Goal: Information Seeking & Learning: Stay updated

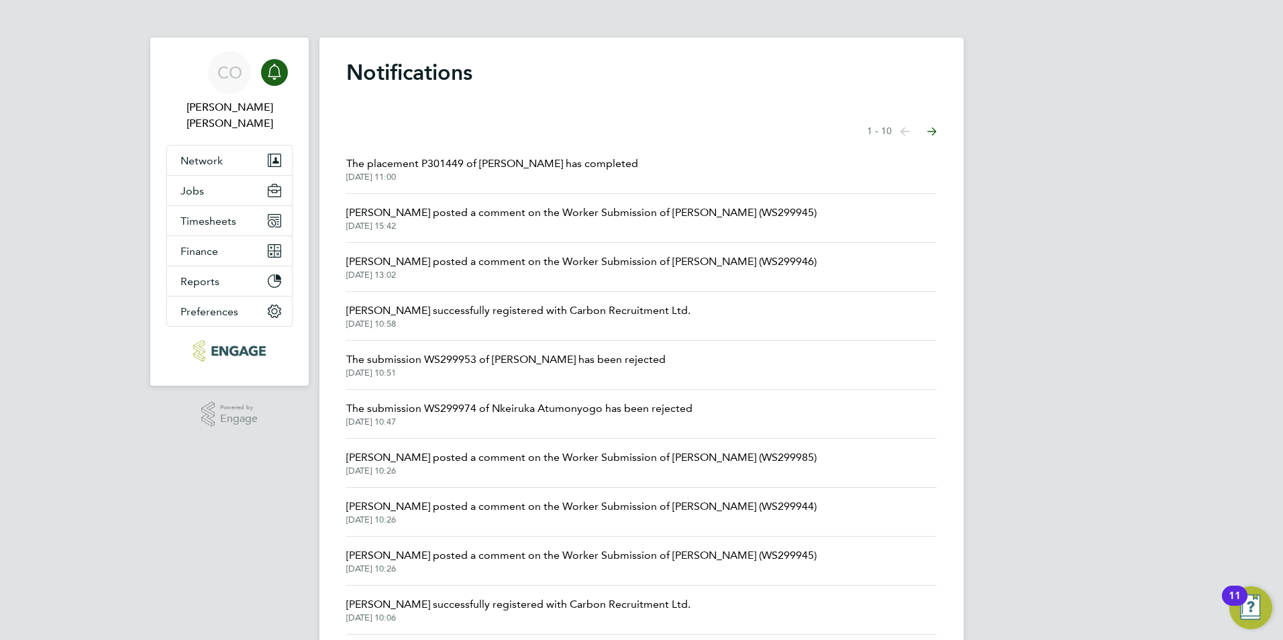
click at [499, 274] on span "[DATE] 13:02" at bounding box center [581, 275] width 470 height 11
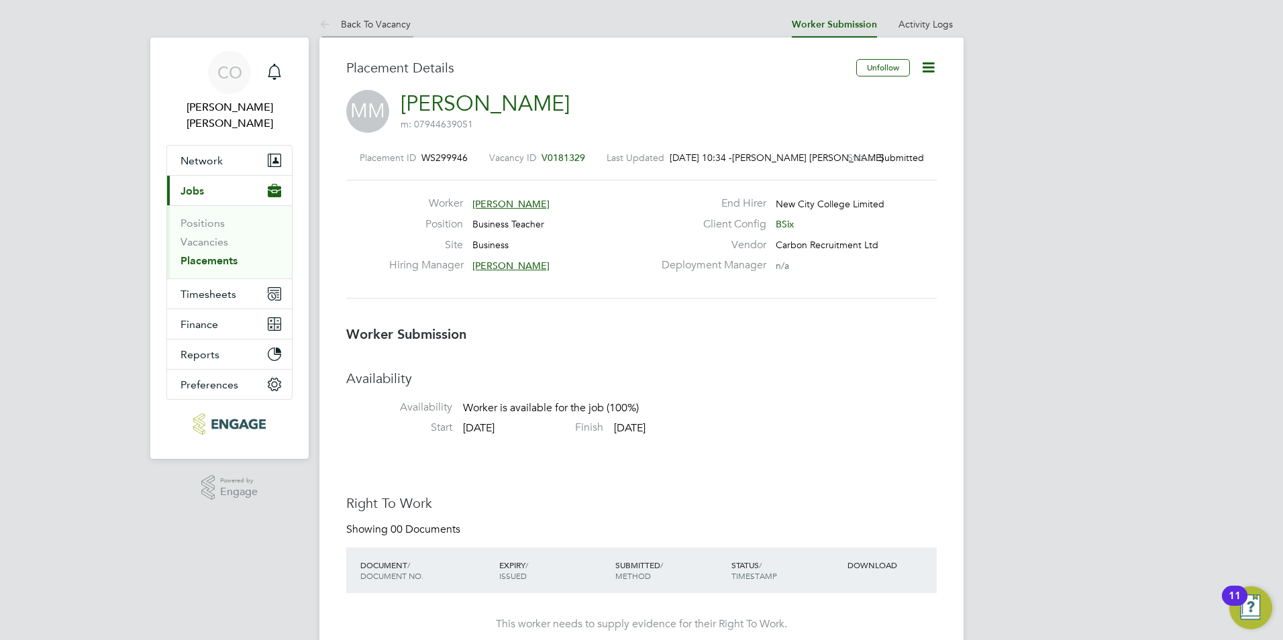
click at [327, 31] on icon at bounding box center [327, 25] width 17 height 17
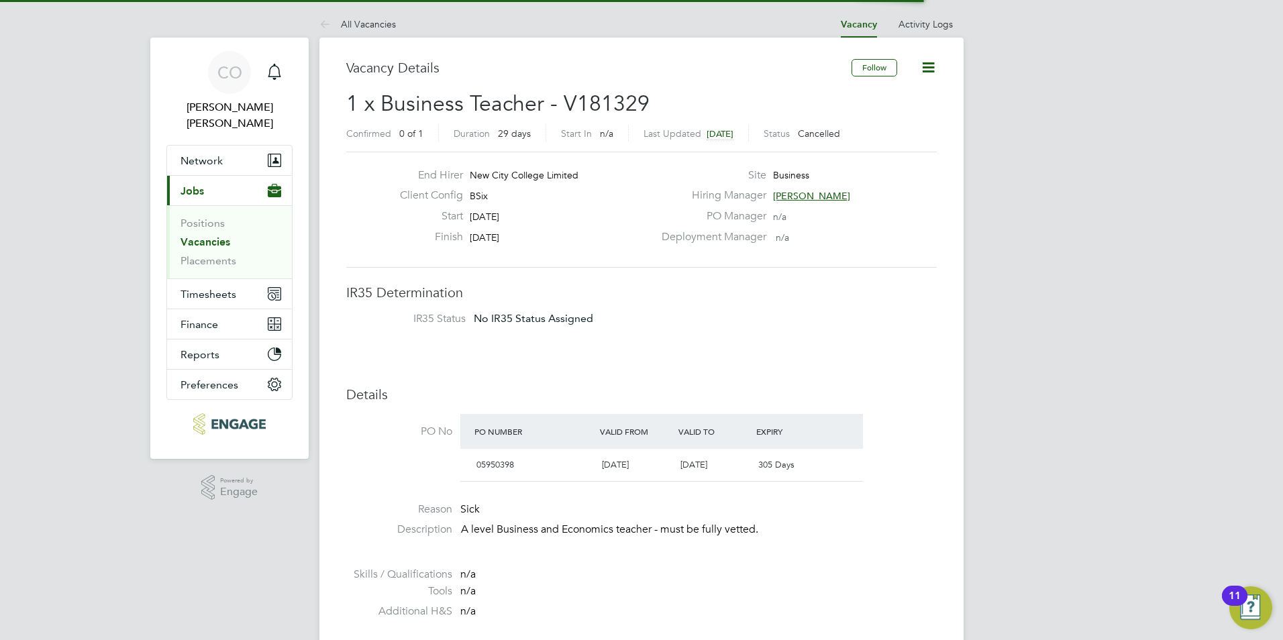
scroll to position [21, 265]
click at [264, 73] on div "Main navigation" at bounding box center [274, 72] width 27 height 27
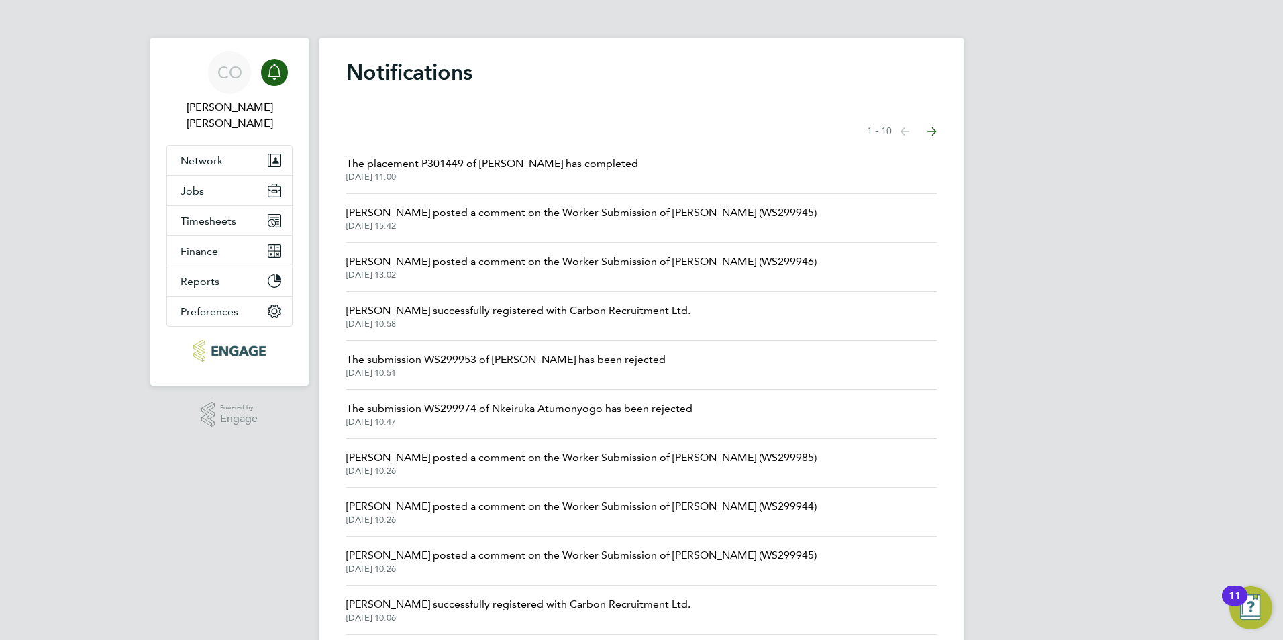
click at [507, 409] on span "The submission WS299974 of Nkeiruka Atumonyogo has been rejected" at bounding box center [519, 409] width 346 height 16
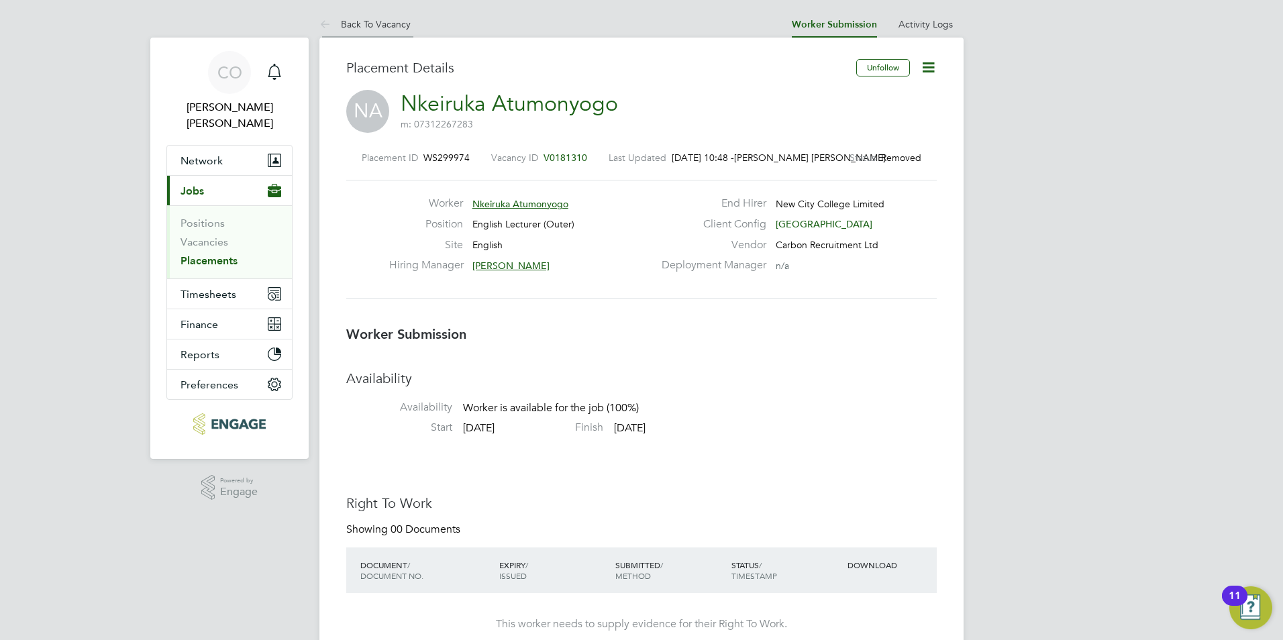
click at [319, 23] on icon at bounding box center [327, 25] width 17 height 17
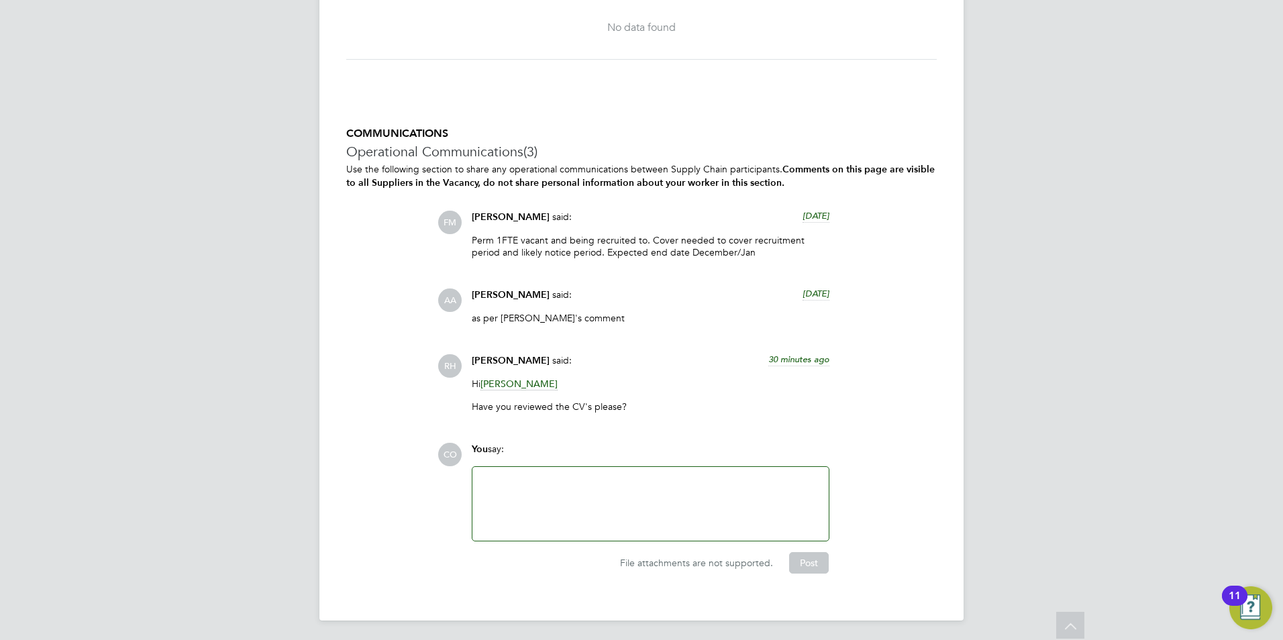
click at [492, 381] on span "[PERSON_NAME]" at bounding box center [519, 384] width 77 height 13
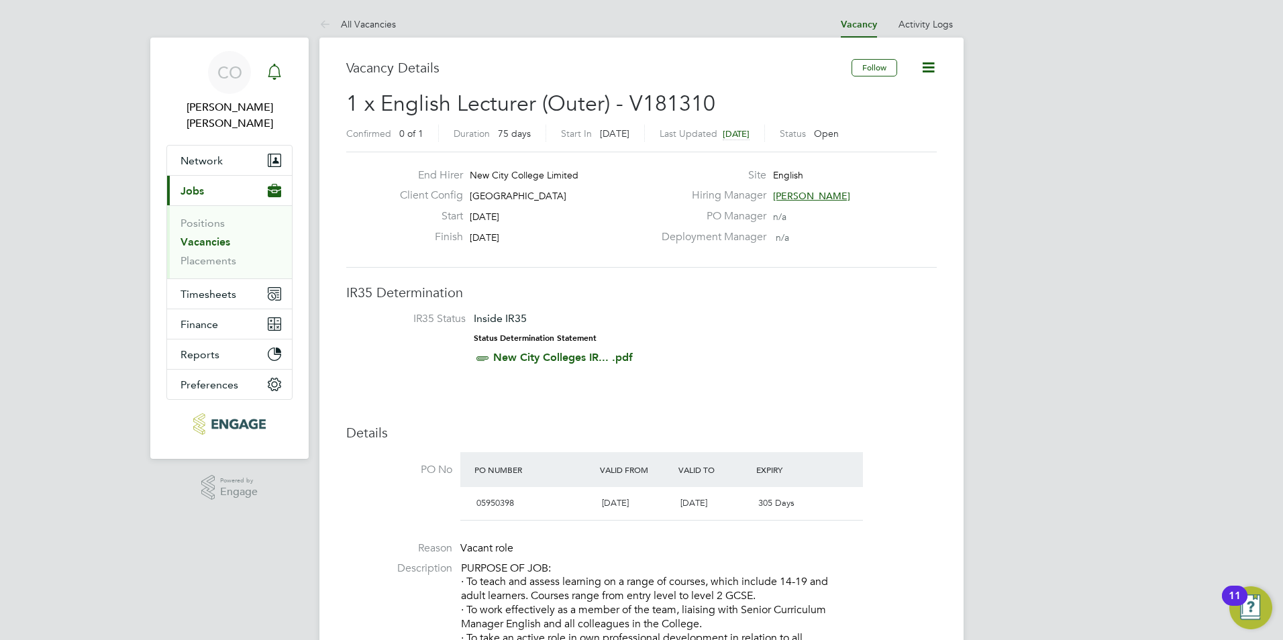
click at [276, 83] on div "Main navigation" at bounding box center [274, 72] width 27 height 27
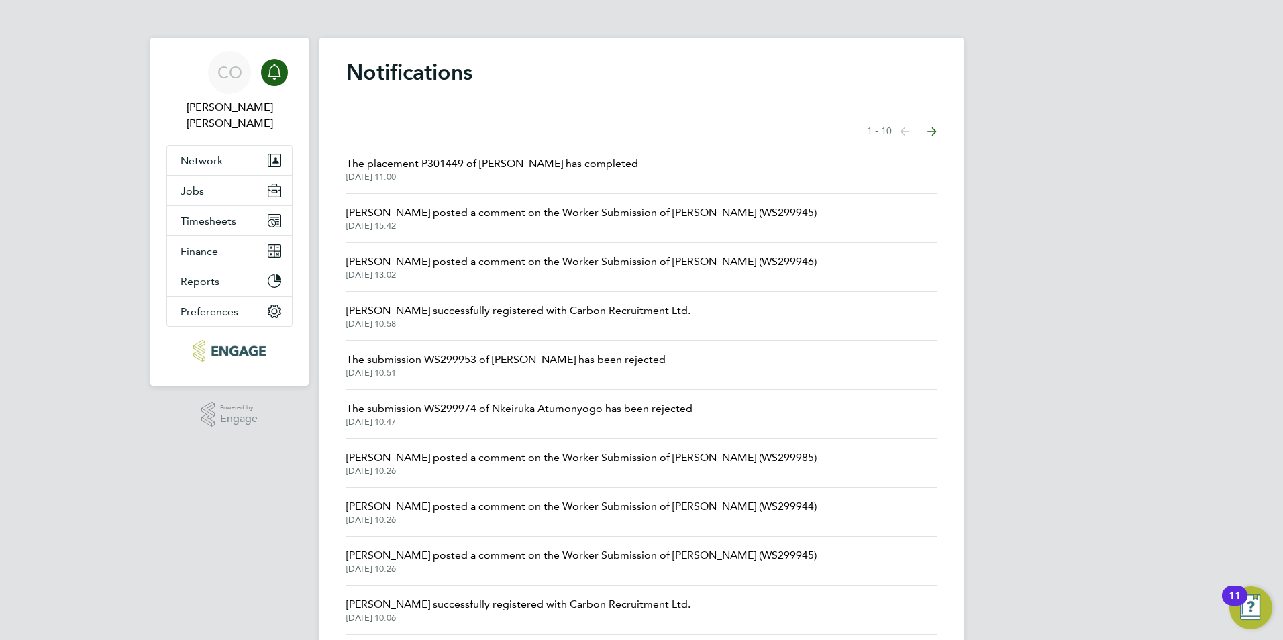
click at [301, 83] on app-nav-sections-wrapper "CO [PERSON_NAME] [PERSON_NAME] Notifications Applications: Network Team Members…" at bounding box center [229, 212] width 158 height 348
